Goal: Communication & Community: Answer question/provide support

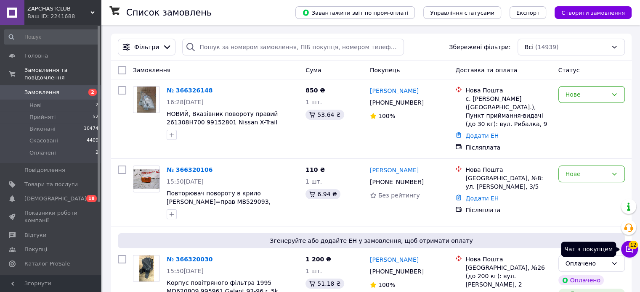
click at [629, 248] on icon at bounding box center [629, 249] width 7 height 7
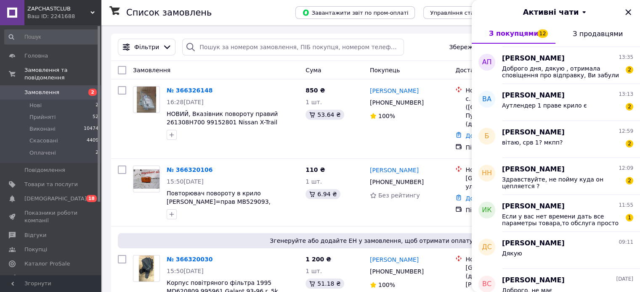
scroll to position [42, 0]
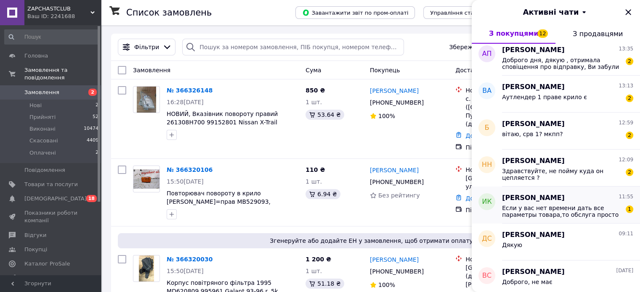
click at [566, 215] on span "Если у вас нет времени дать все параметры товара,то обслуга просто УЖАС" at bounding box center [561, 211] width 119 height 13
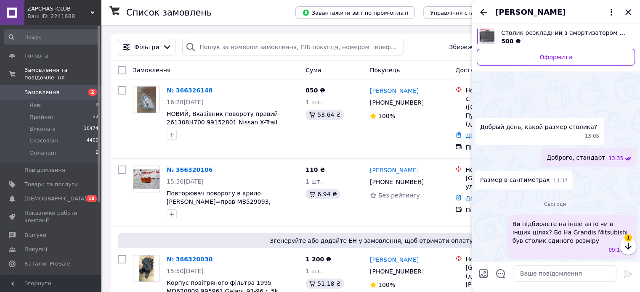
scroll to position [125, 0]
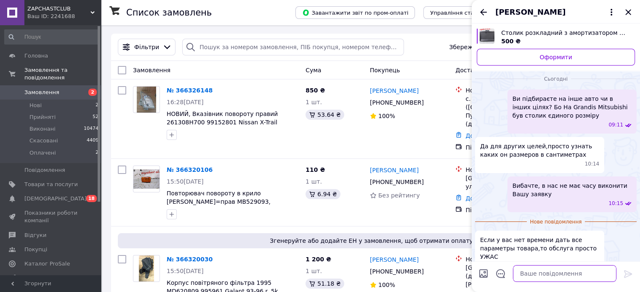
click at [560, 276] on textarea at bounding box center [564, 273] width 103 height 17
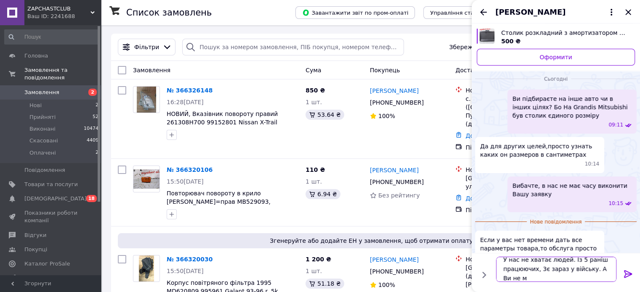
scroll to position [0, 0]
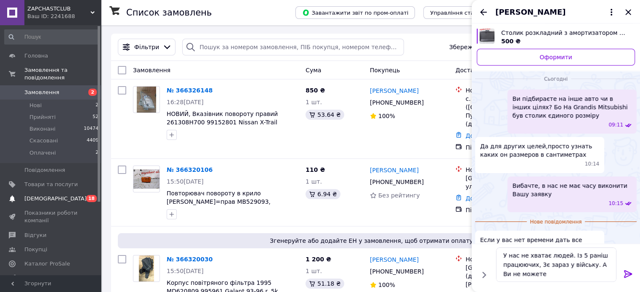
click at [54, 195] on span "[DEMOGRAPHIC_DATA]" at bounding box center [55, 199] width 62 height 8
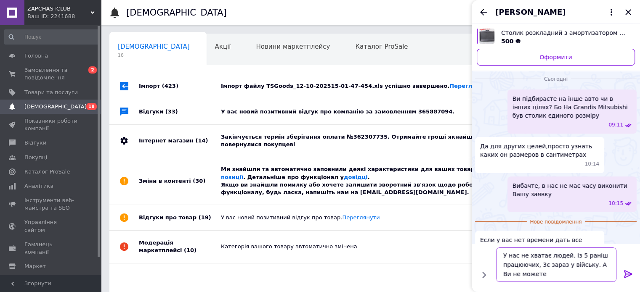
drag, startPoint x: 536, startPoint y: 279, endPoint x: 594, endPoint y: 267, distance: 58.4
click at [594, 267] on textarea "У нас не хватає людей. Із 5 раніш працюючих, 3є зараз у війську. А Ви не можете" at bounding box center [556, 265] width 120 height 34
drag, startPoint x: 584, startPoint y: 265, endPoint x: 646, endPoint y: 263, distance: 61.9
click at [640, 278] on html "ZAPCHASTCLUB Ваш ID: 2241688 Сайт ZAPCHASTCLUB Кабінет покупця Перевірити стан …" at bounding box center [320, 169] width 640 height 339
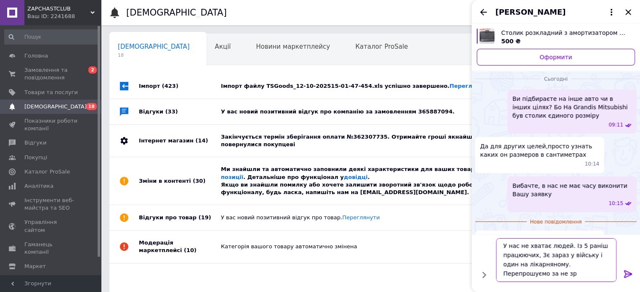
scroll to position [0, 0]
type textarea "У нас не хватає людей. Із 5 раніш працюючих, 3є зараз у війську і один на лікар…"
click at [627, 272] on icon at bounding box center [628, 275] width 8 height 8
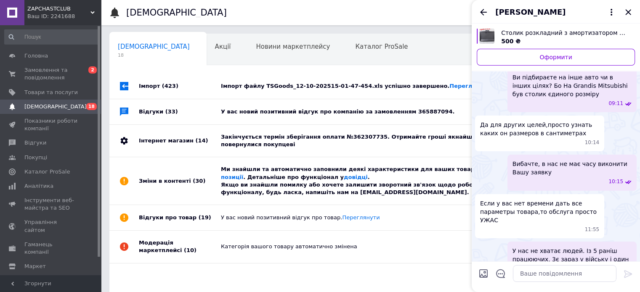
scroll to position [145, 0]
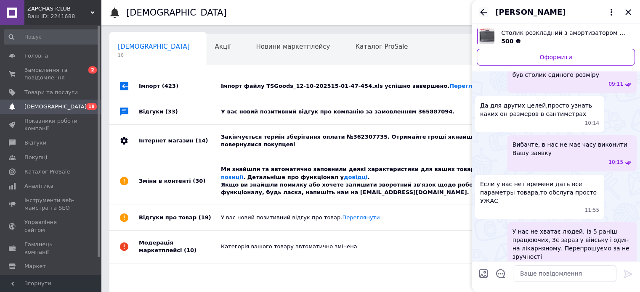
click at [482, 13] on icon "Назад" at bounding box center [483, 12] width 10 height 10
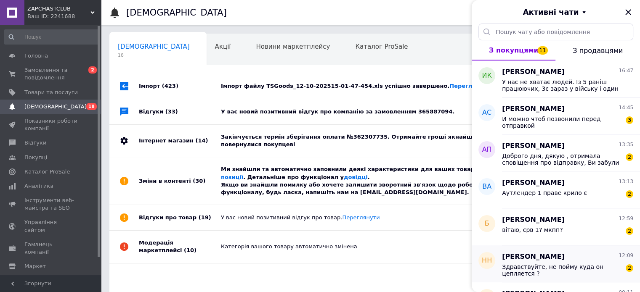
click at [548, 257] on span "[PERSON_NAME]" at bounding box center [533, 257] width 63 height 10
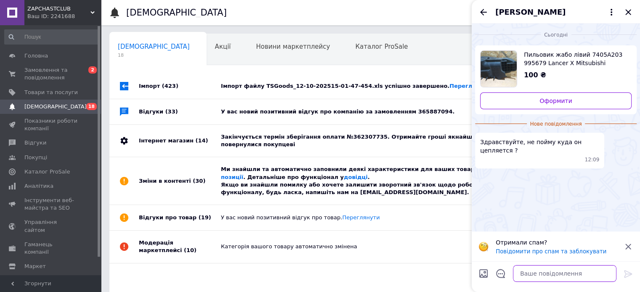
click at [562, 277] on textarea at bounding box center [564, 273] width 103 height 17
type textarea "Між крилом і жабо"
click at [628, 269] on div at bounding box center [628, 276] width 17 height 20
click at [626, 276] on icon at bounding box center [628, 274] width 10 height 10
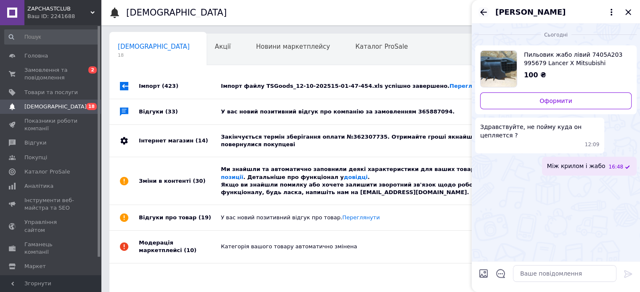
click at [484, 12] on icon "Назад" at bounding box center [483, 12] width 7 height 6
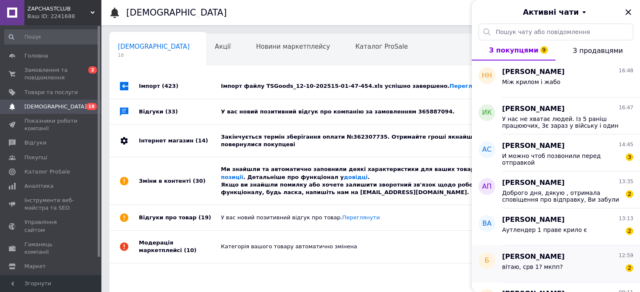
click at [543, 261] on span "[PERSON_NAME]" at bounding box center [533, 257] width 63 height 10
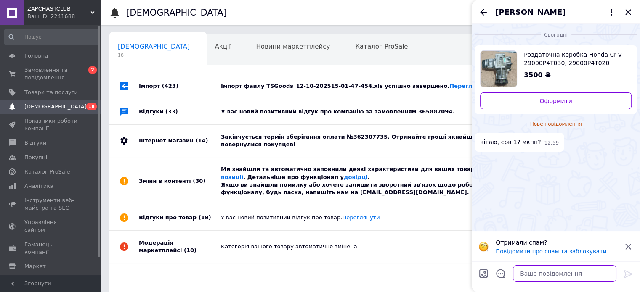
click at [552, 273] on textarea at bounding box center [564, 273] width 103 height 17
type textarea "так"
click at [631, 276] on icon at bounding box center [628, 274] width 10 height 10
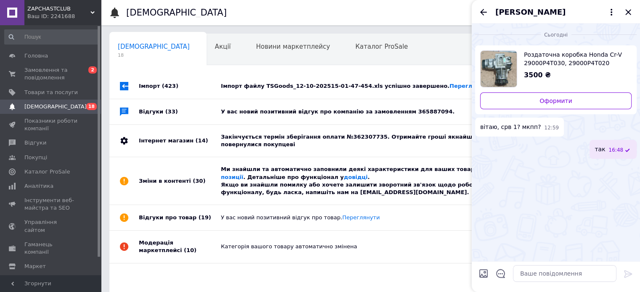
click at [482, 11] on icon "Назад" at bounding box center [483, 12] width 7 height 6
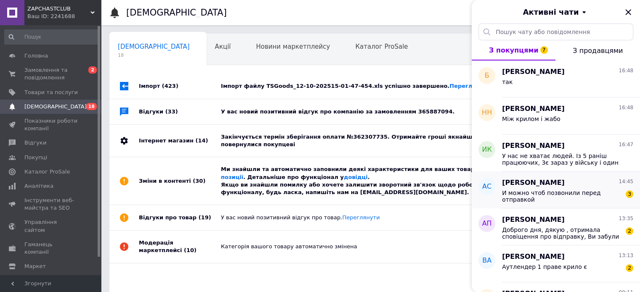
click at [568, 191] on span "И можно чтоб позвонили перед отправкой" at bounding box center [561, 196] width 119 height 13
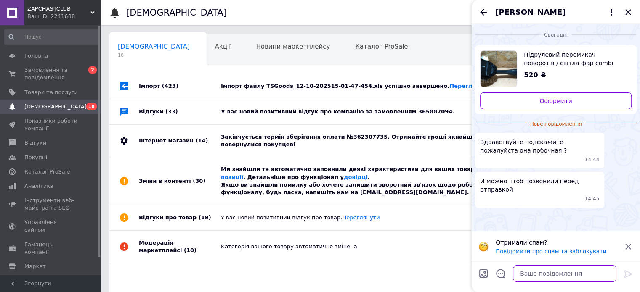
click at [547, 280] on textarea at bounding box center [564, 273] width 103 height 17
type textarea "Уточніть "робоча"?"
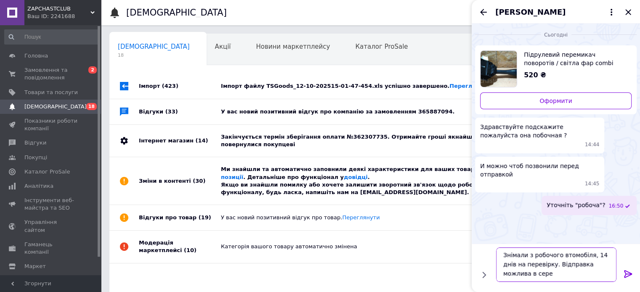
scroll to position [0, 0]
type textarea "Знімали з робочого втомобіля, 14 днів на перевірку. Відправка можлива в середу,…"
click at [626, 272] on icon at bounding box center [628, 274] width 10 height 10
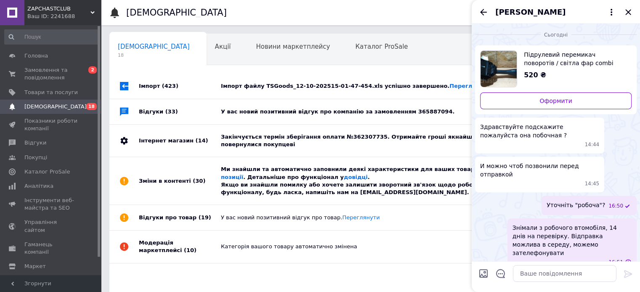
scroll to position [0, 0]
click at [484, 15] on icon "Назад" at bounding box center [483, 12] width 10 height 10
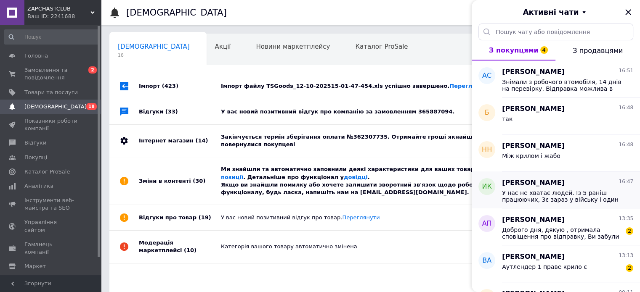
click at [554, 194] on span "У нас не хватає людей. Із 5 раніш працюючих, 3є зараз у війську і один на лікар…" at bounding box center [561, 196] width 119 height 13
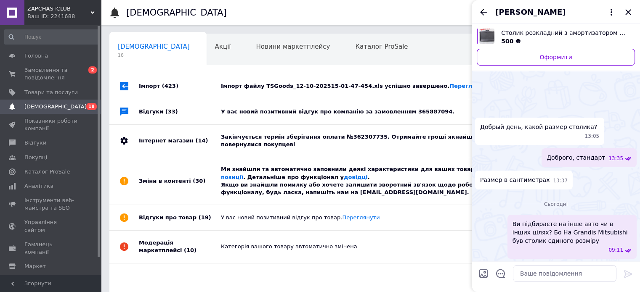
scroll to position [166, 0]
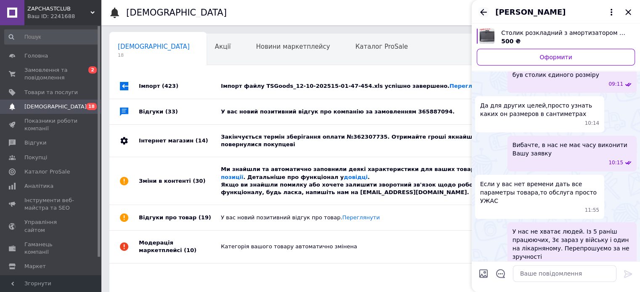
click at [482, 13] on icon "Назад" at bounding box center [483, 12] width 7 height 6
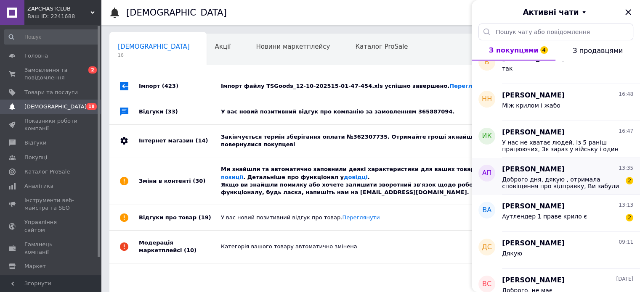
scroll to position [84, 0]
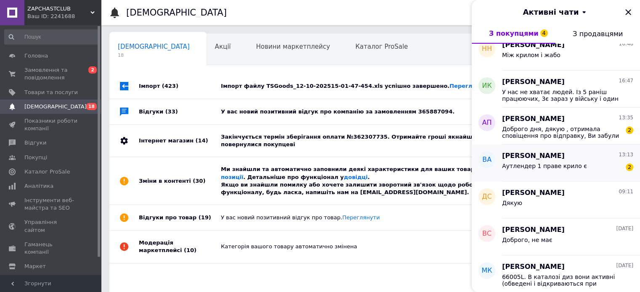
click at [538, 164] on span "Аутлендер 1 праве крило є" at bounding box center [544, 166] width 85 height 7
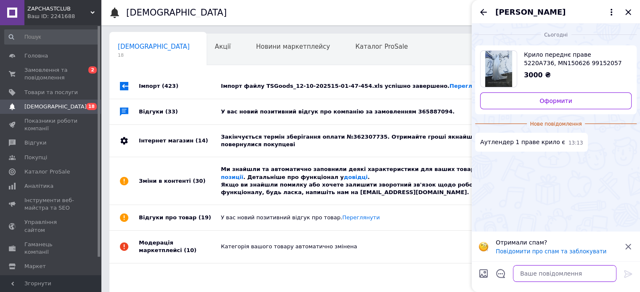
click at [578, 273] on textarea at bounding box center [564, 273] width 103 height 17
type textarea "не має"
click at [631, 277] on icon at bounding box center [628, 274] width 10 height 10
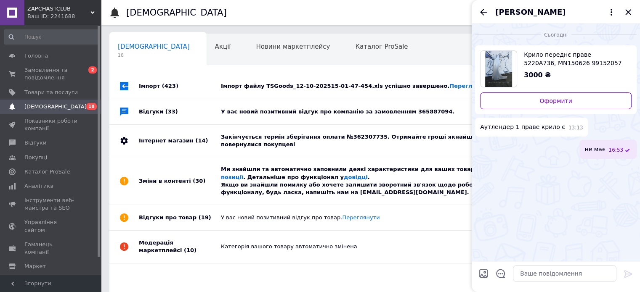
click at [485, 8] on icon "Назад" at bounding box center [483, 12] width 10 height 10
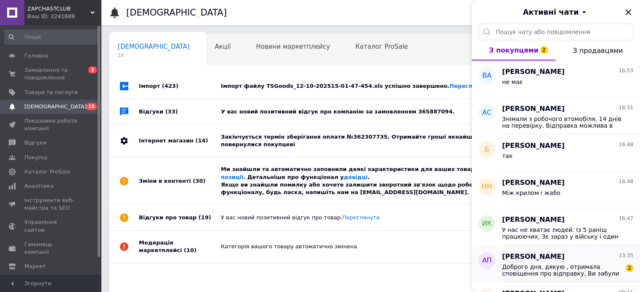
click at [565, 268] on span "Доброго дня, дякую , отримала сповіщення про відправку, Ви забули вказати там н…" at bounding box center [561, 270] width 119 height 13
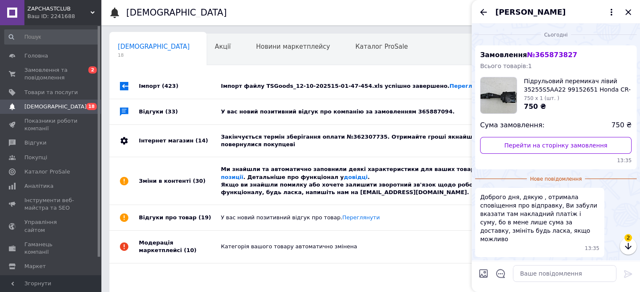
scroll to position [21, 0]
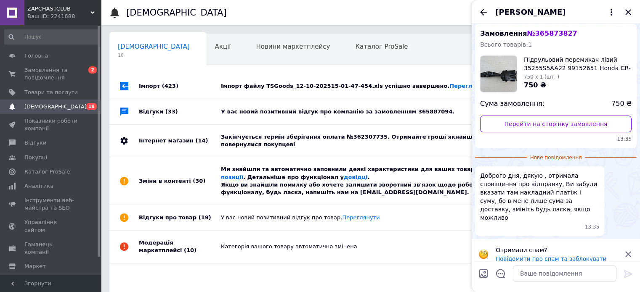
click at [631, 14] on icon "Закрити" at bounding box center [628, 12] width 10 height 10
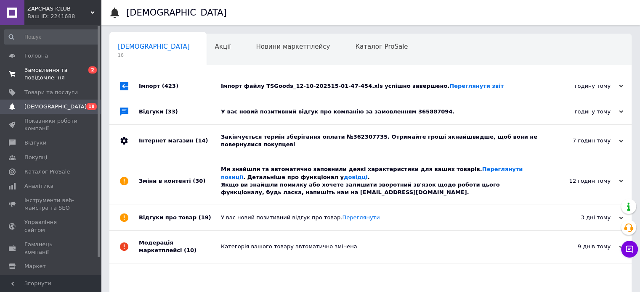
click at [40, 72] on span "Замовлення та повідомлення" at bounding box center [50, 73] width 53 height 15
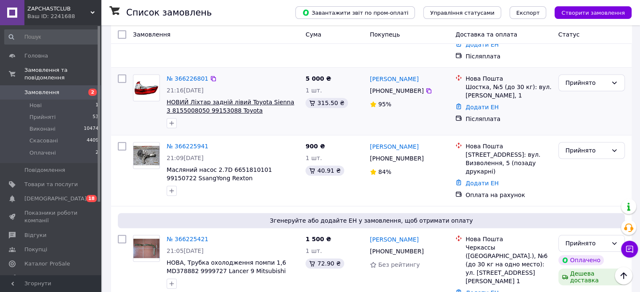
scroll to position [715, 0]
